Goal: Task Accomplishment & Management: Use online tool/utility

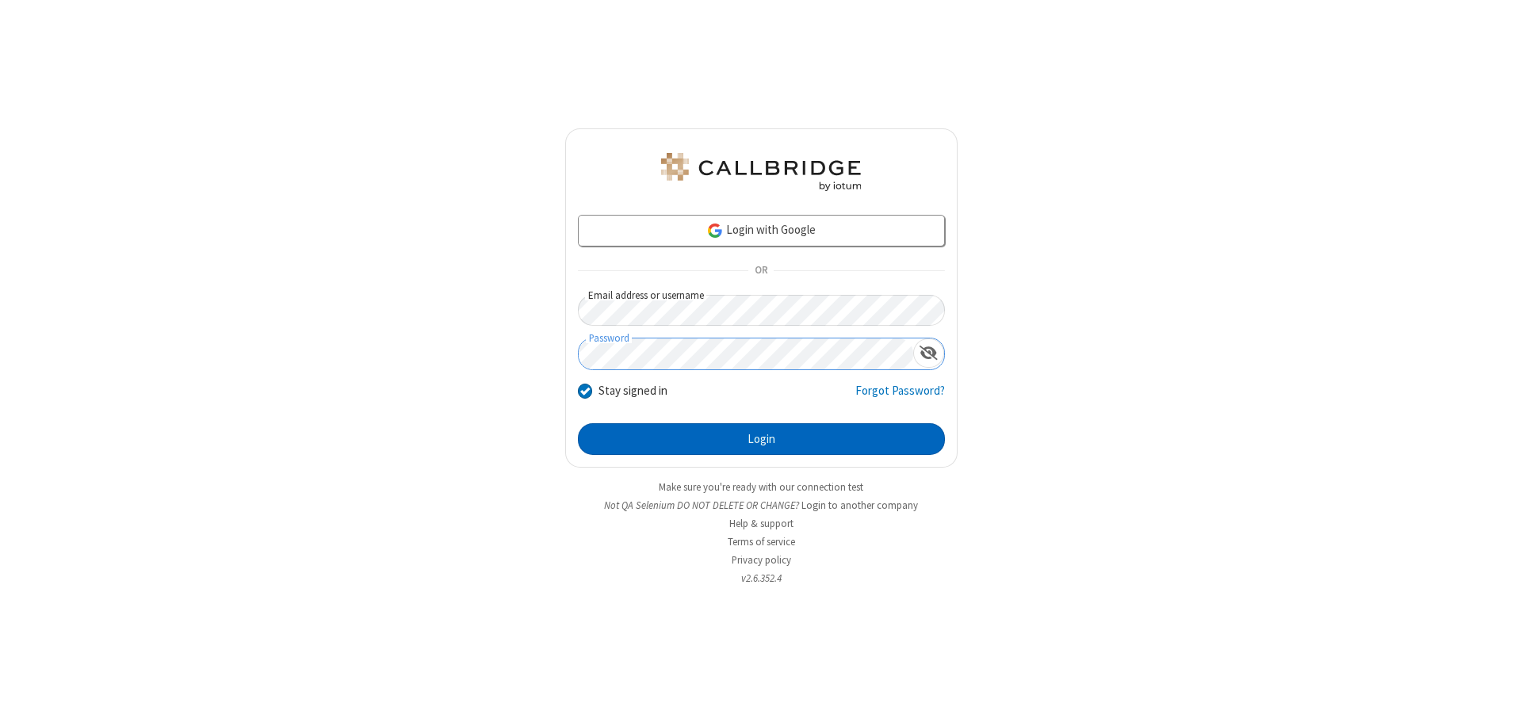
click at [761, 439] on button "Login" at bounding box center [761, 439] width 367 height 32
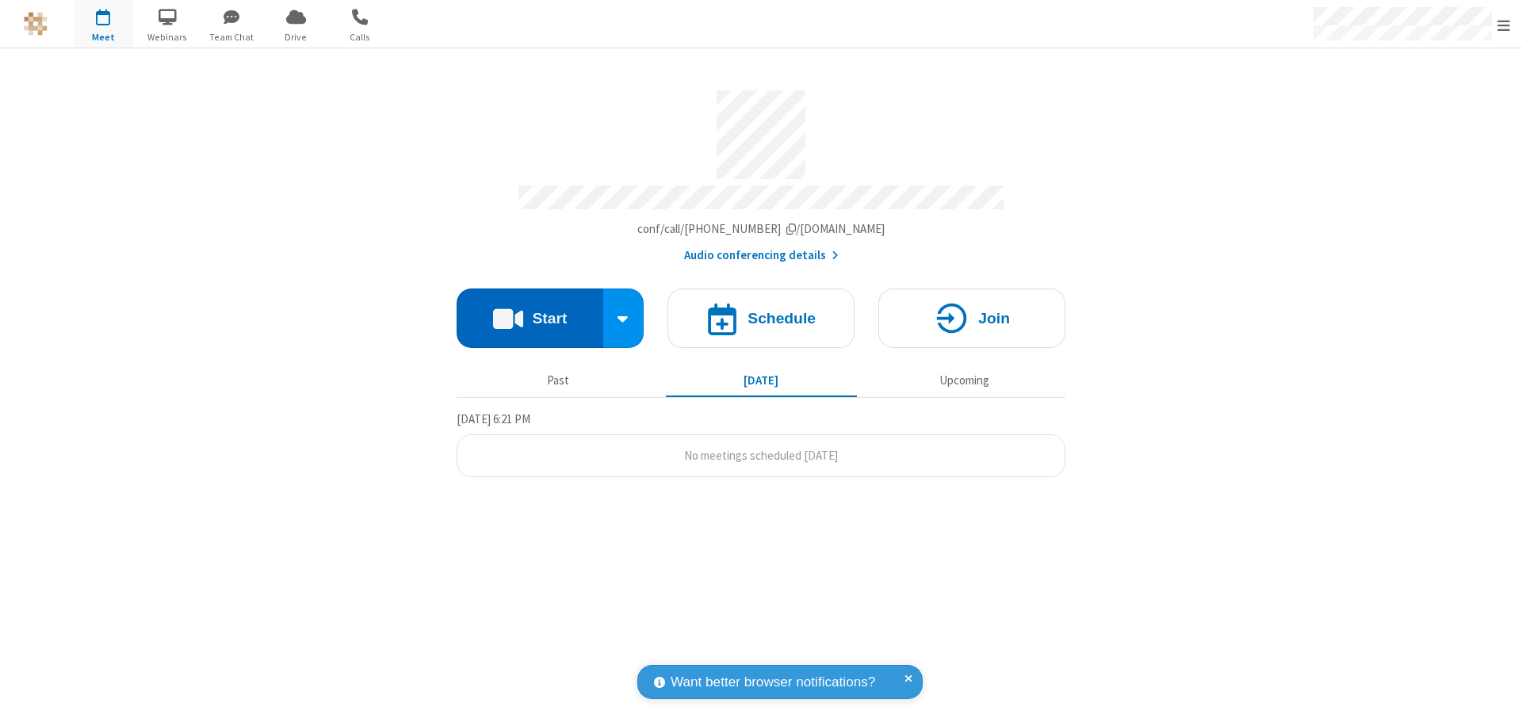
click at [530, 311] on button "Start" at bounding box center [530, 318] width 147 height 59
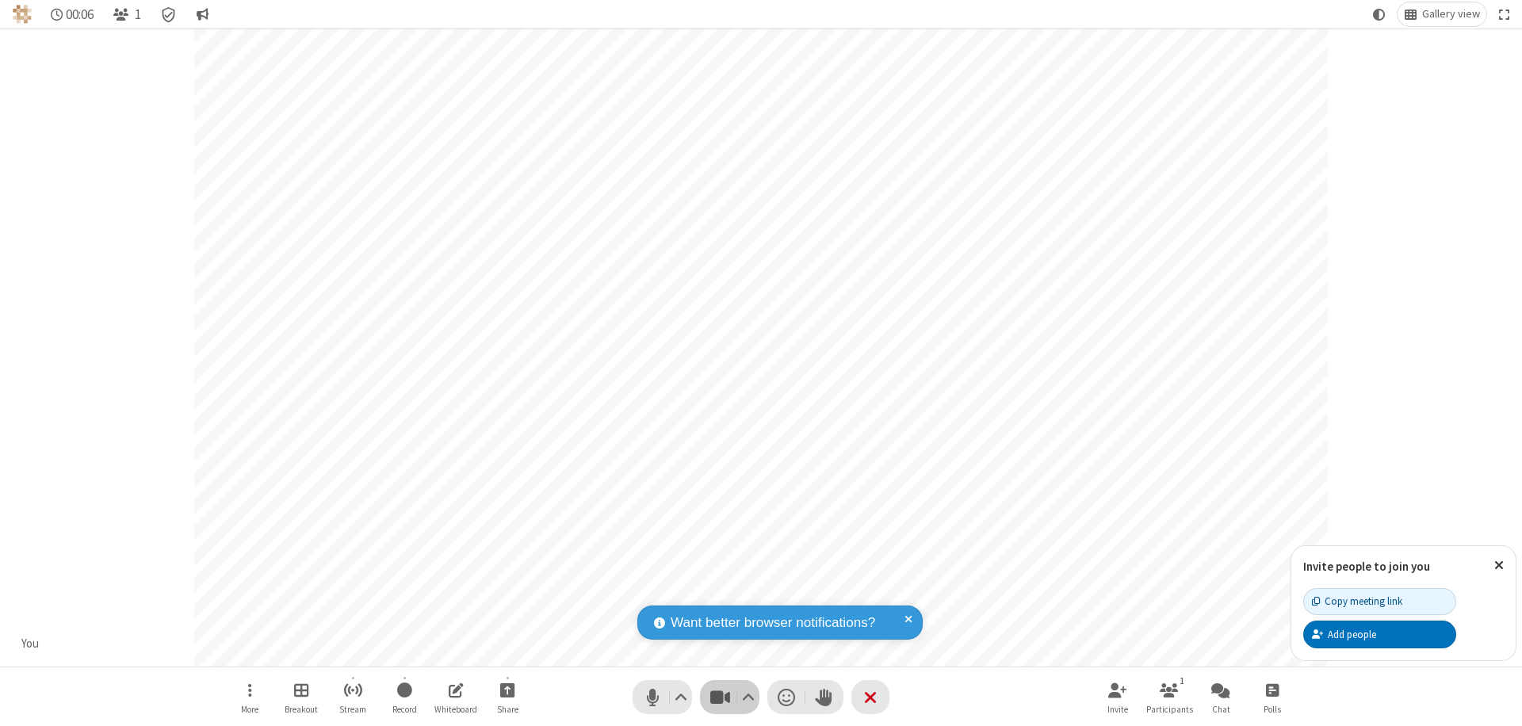
click at [720, 697] on span "Stop video (⌘+Shift+V)" at bounding box center [720, 697] width 24 height 23
click at [720, 697] on span "Start video (⌘+Shift+V)" at bounding box center [720, 697] width 24 height 23
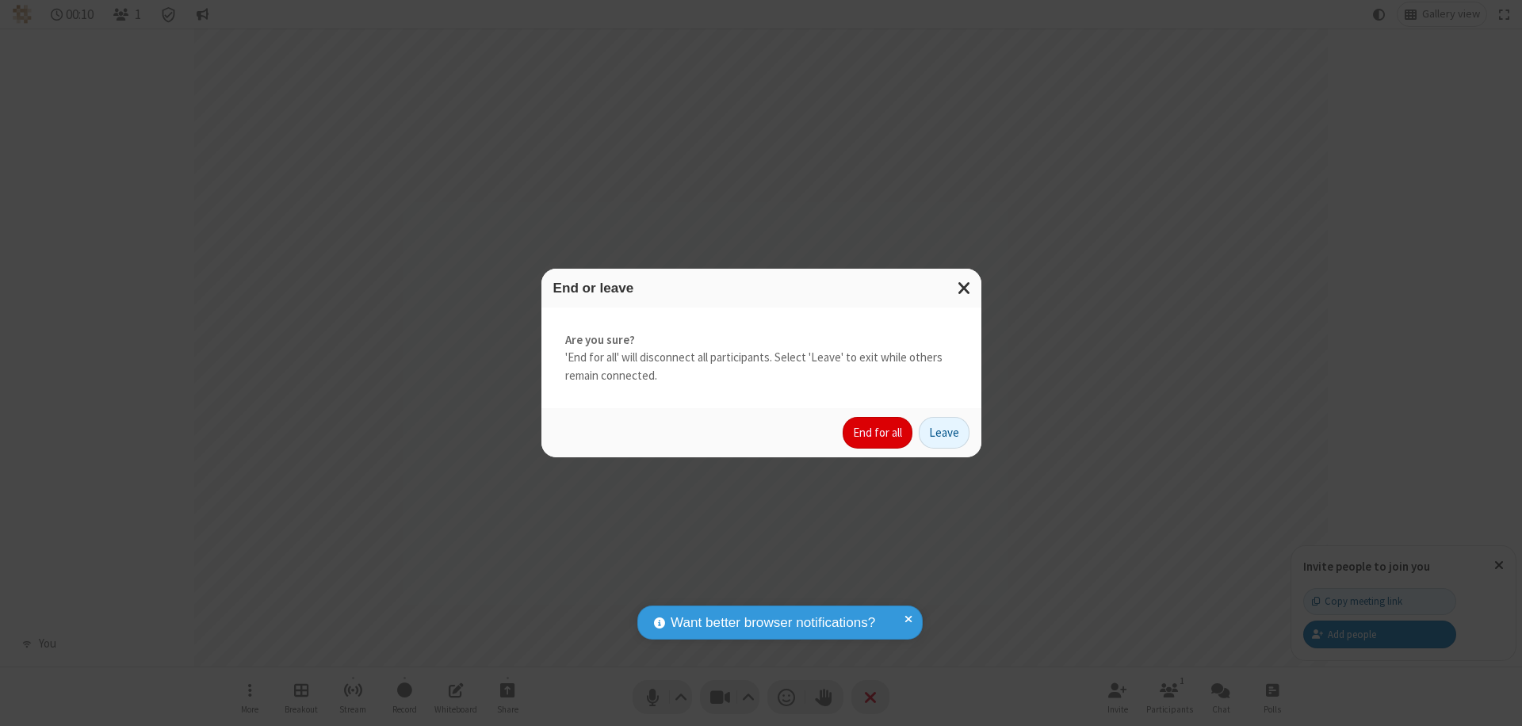
click at [878, 433] on button "End for all" at bounding box center [878, 433] width 70 height 32
